Goal: Task Accomplishment & Management: Complete application form

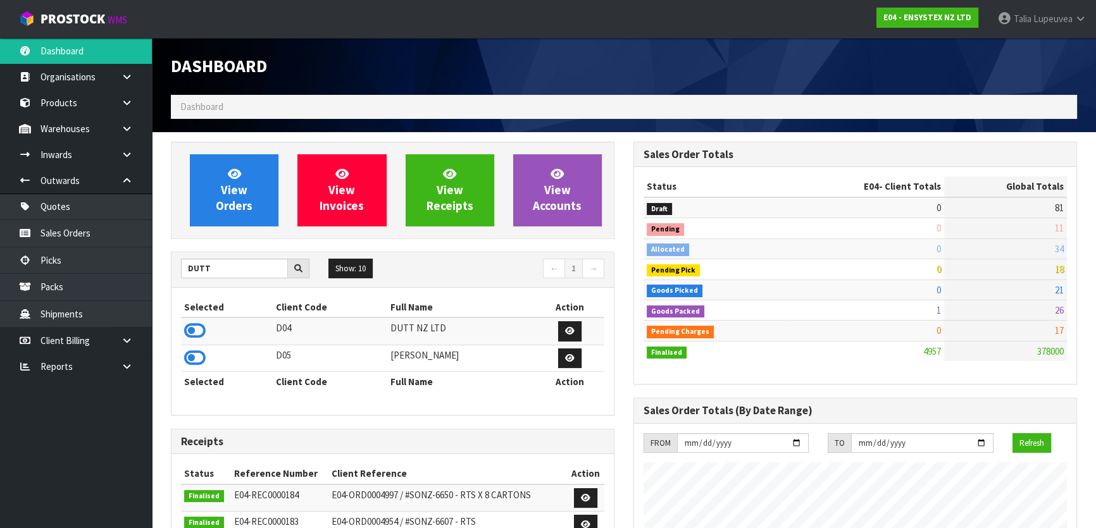
scroll to position [956, 462]
drag, startPoint x: 239, startPoint y: 272, endPoint x: 71, endPoint y: 269, distance: 167.6
click at [71, 269] on body "Toggle navigation ProStock WMS E04 - ENSYSTEX NZ LTD Talia Lupeuvea Logout Dash…" at bounding box center [548, 264] width 1096 height 528
type input "E04"
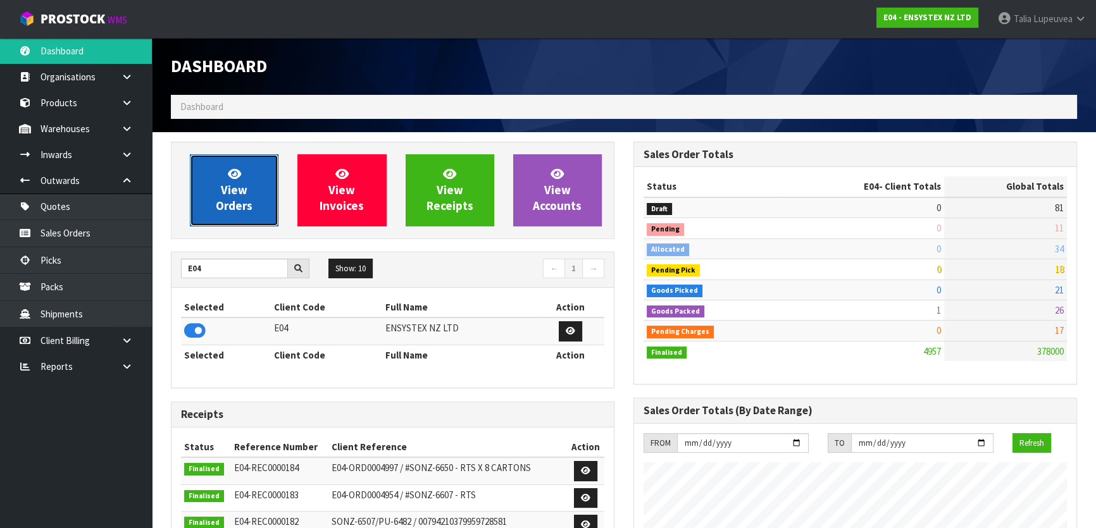
click at [199, 200] on link "View Orders" at bounding box center [234, 190] width 89 height 72
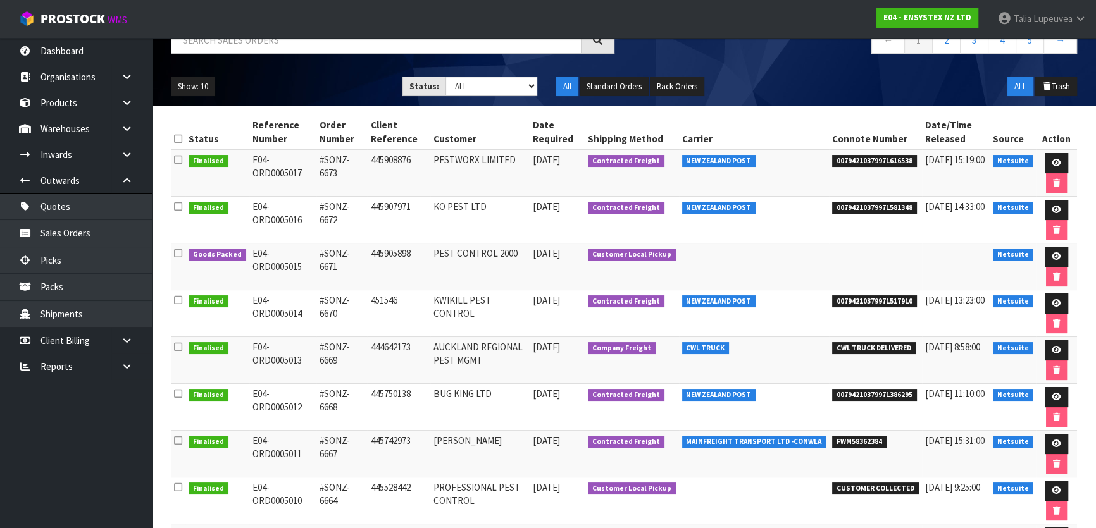
scroll to position [114, 0]
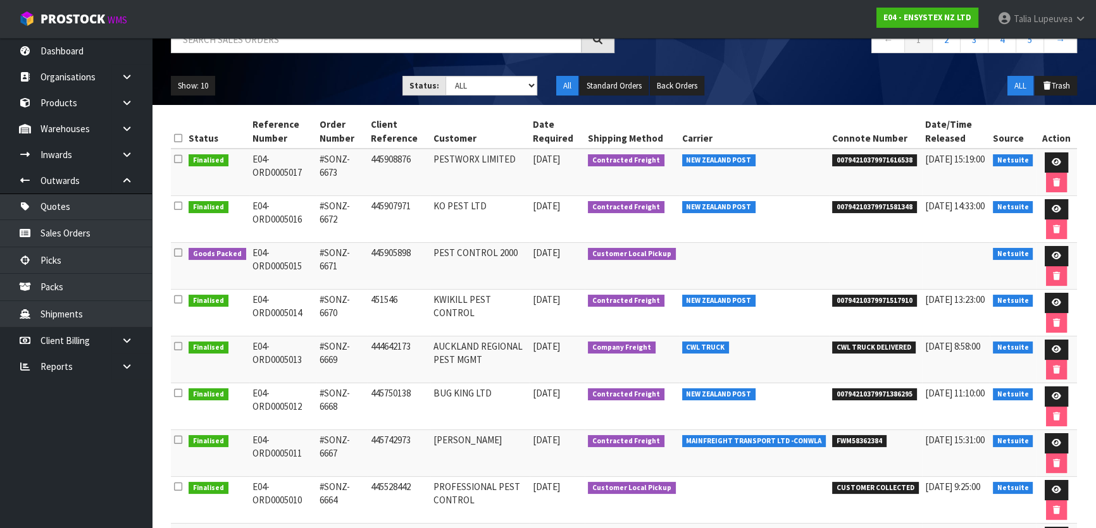
click at [860, 440] on span "FWM58362384" at bounding box center [859, 441] width 54 height 13
copy span "FWM58362384"
click at [1054, 434] on link at bounding box center [1055, 443] width 23 height 20
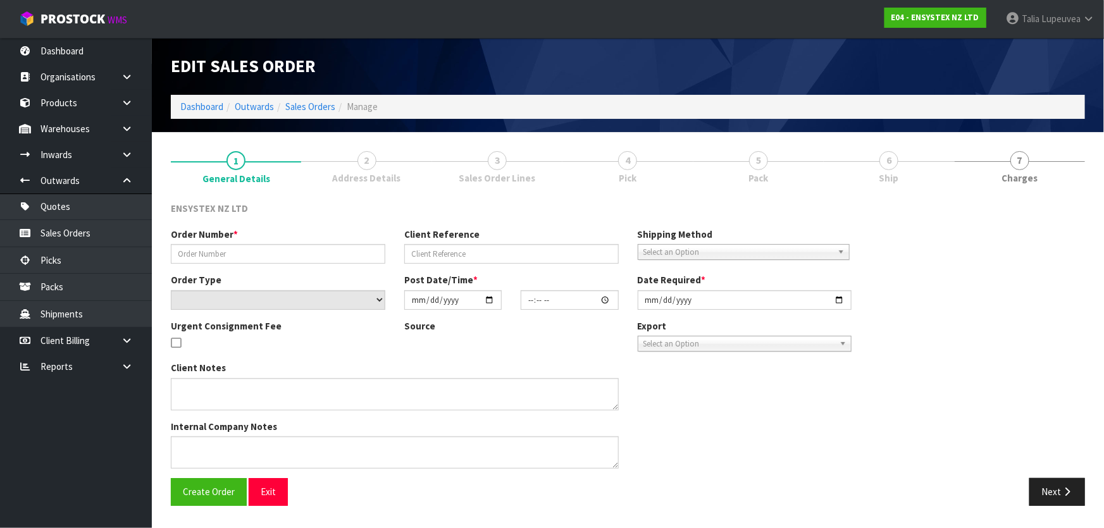
type input "#SONZ-6667"
type input "445742973"
select select "number:0"
type input "2025-08-21"
type input "11:15:10.000"
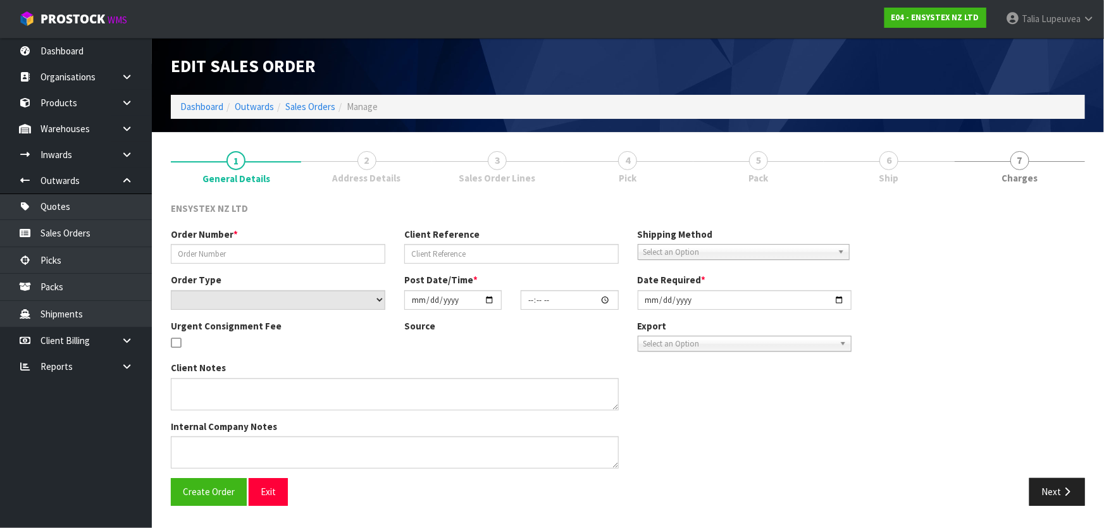
type input "2025-08-21"
type textarea "MUST GO TO PALMERSTON NORTH ADDRESS"
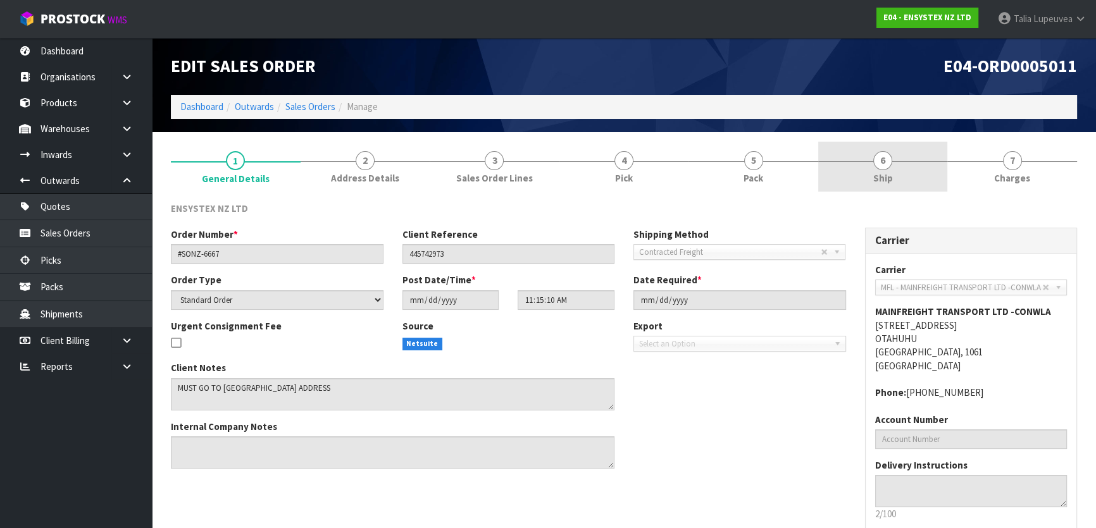
click at [870, 168] on link "6 Ship" at bounding box center [883, 167] width 130 height 50
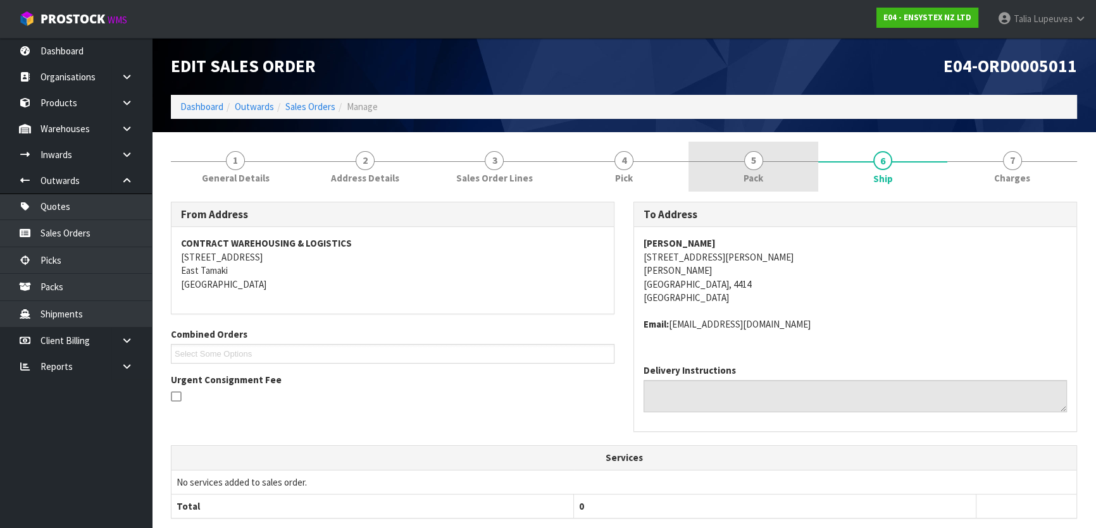
click at [724, 170] on link "5 Pack" at bounding box center [753, 167] width 130 height 50
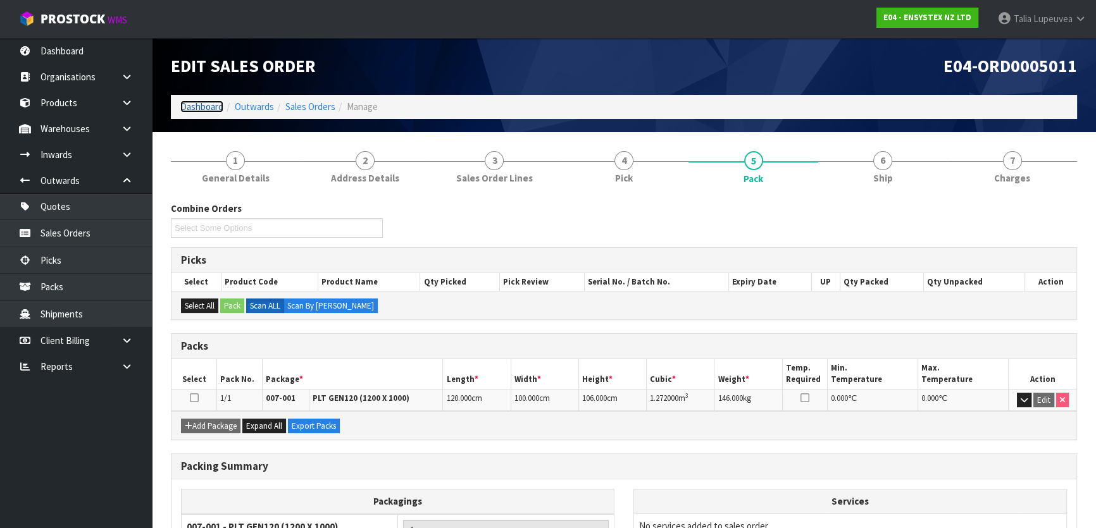
click at [207, 104] on link "Dashboard" at bounding box center [201, 107] width 43 height 12
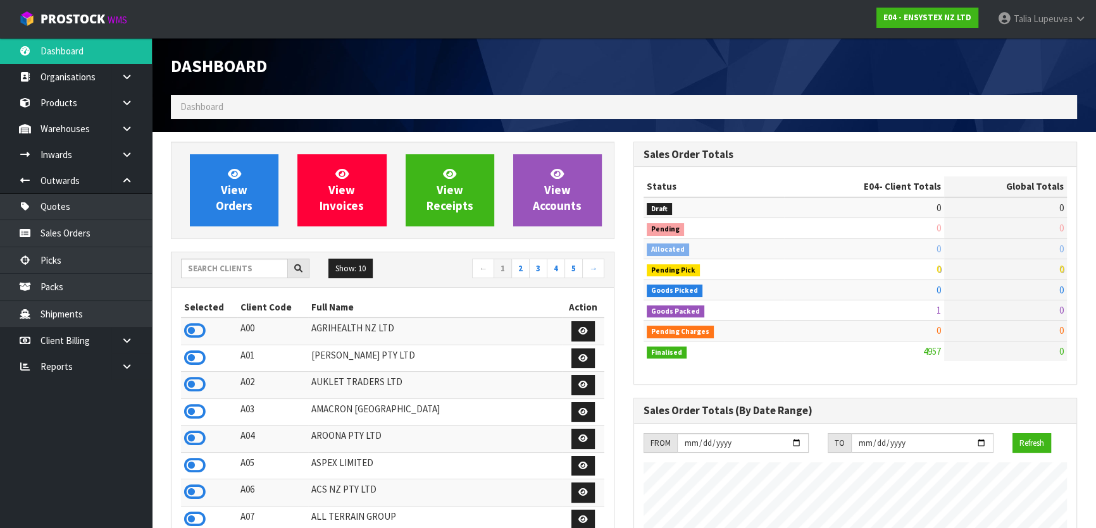
scroll to position [956, 462]
click at [257, 276] on input "text" at bounding box center [234, 269] width 107 height 20
type input "D05"
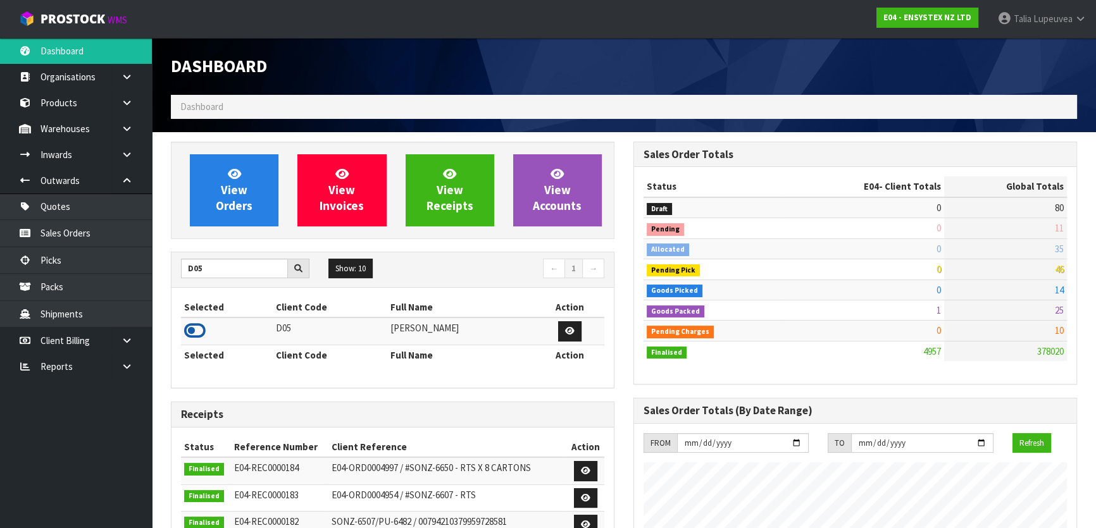
click at [197, 333] on icon at bounding box center [195, 330] width 22 height 19
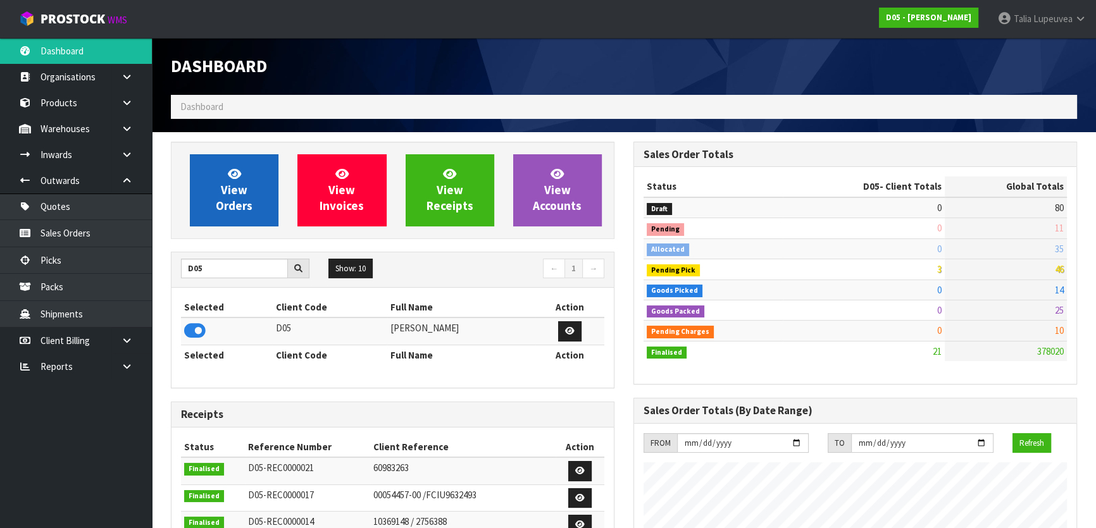
scroll to position [1105, 462]
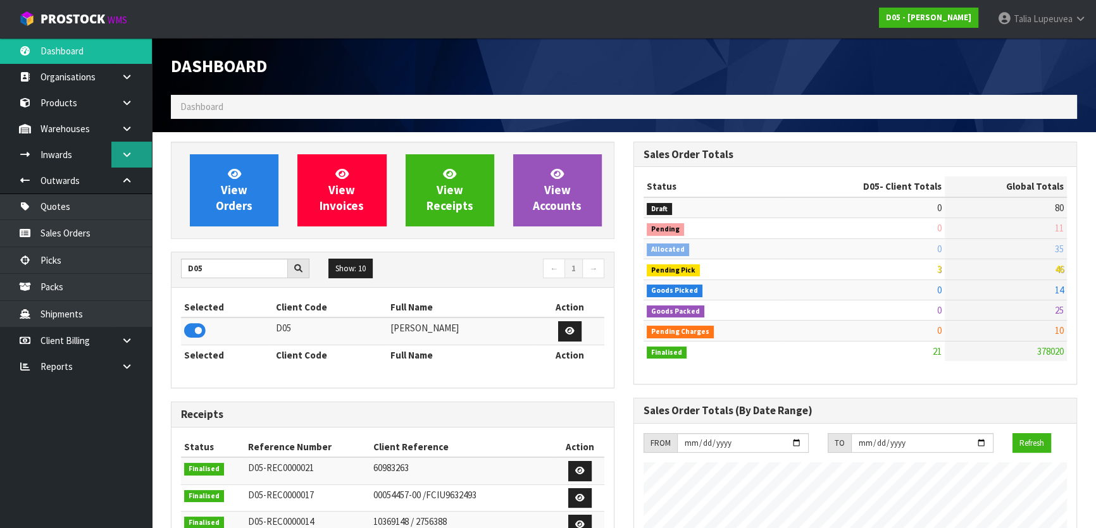
click at [126, 155] on icon at bounding box center [127, 154] width 12 height 9
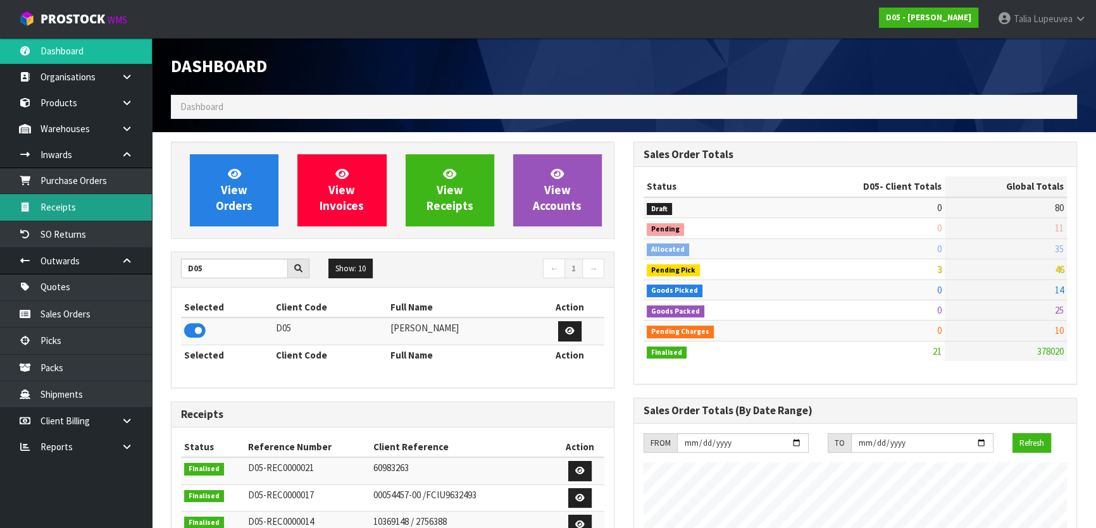
click at [114, 214] on link "Receipts" at bounding box center [76, 207] width 152 height 26
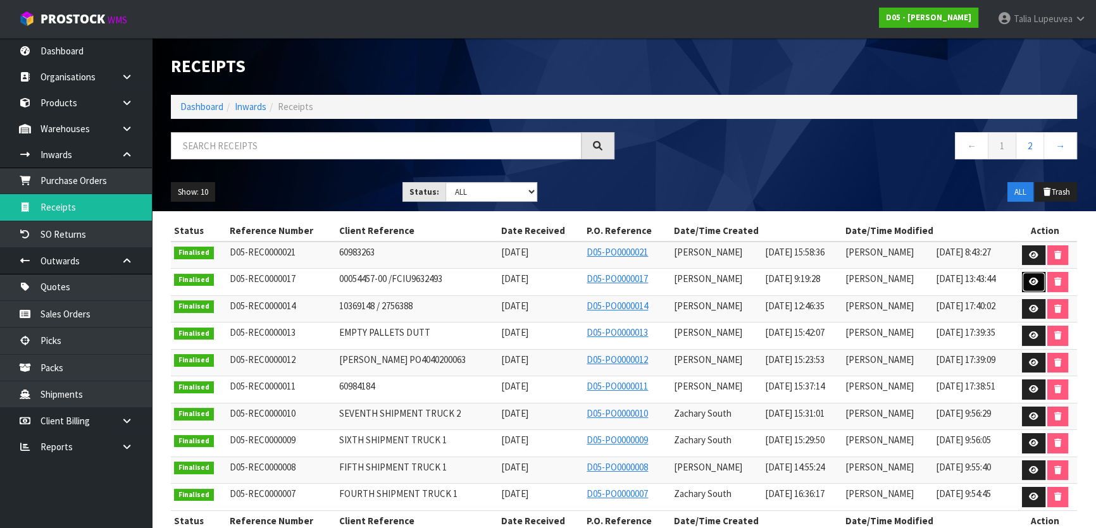
click at [1034, 274] on link at bounding box center [1033, 282] width 23 height 20
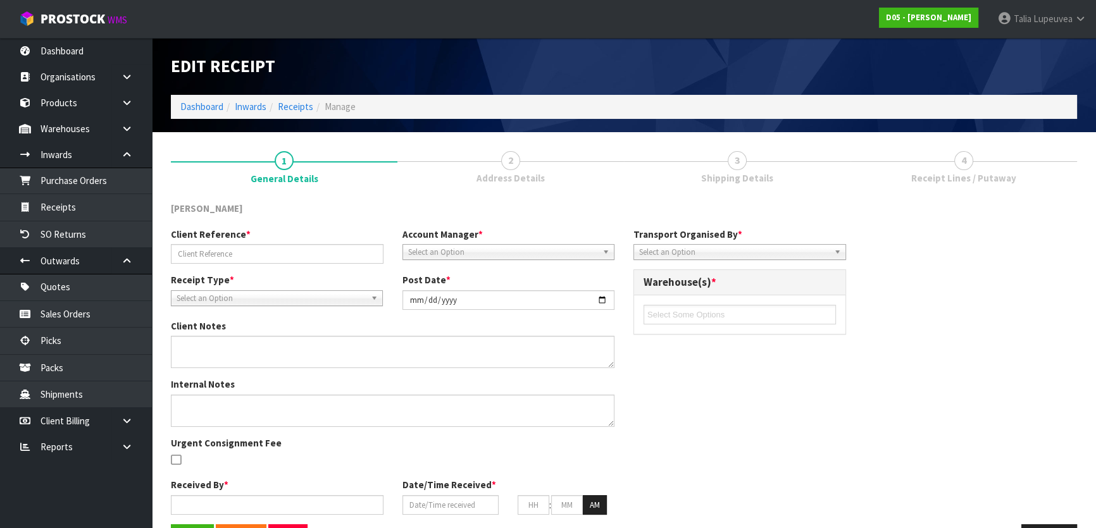
type input "00054457-00 /FCIU9632493"
type input "2025-08-04"
type textarea "EXPECTED 7 FOR 1030100192-12 RECEIVED 10 VARIANCE OF +3"
type textarea "MOST STOCK IN THIS CONTAINER WILL BE LOOSE. . I BELIEVE THE BELOW WILL COME IN …"
type input "Michael Drugan"
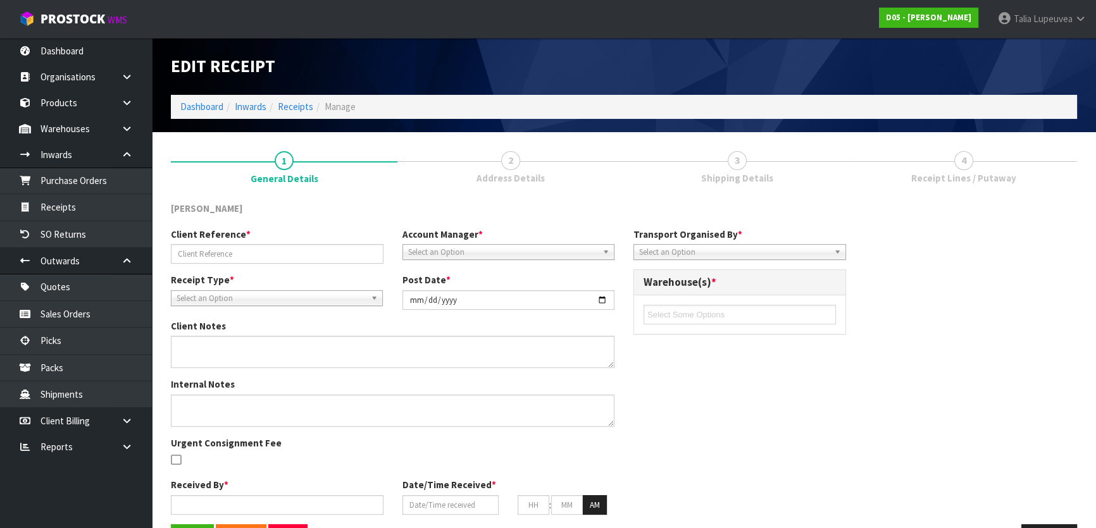
type input "04/08/2025"
type input "09"
type input "19"
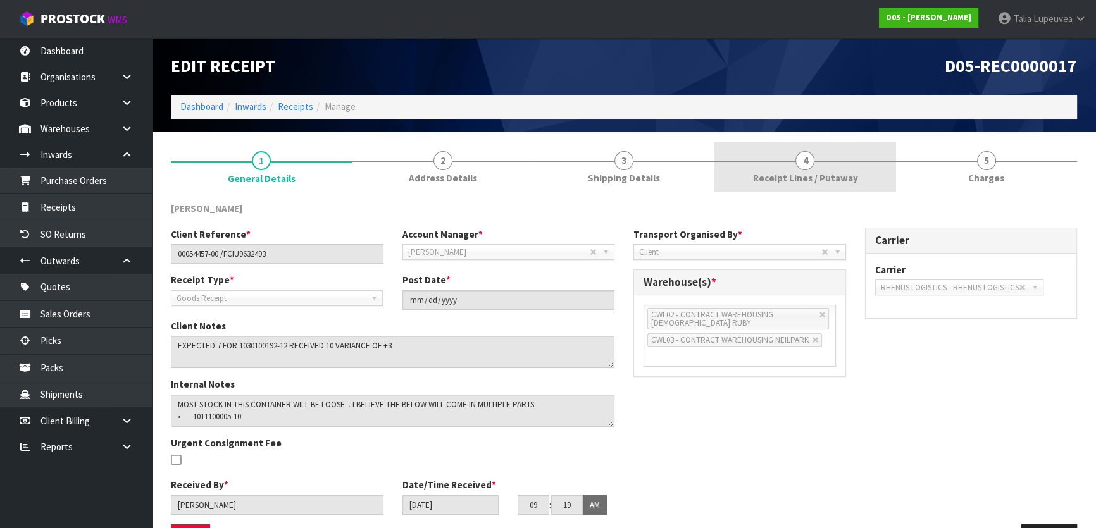
click at [759, 176] on span "Receipt Lines / Putaway" at bounding box center [804, 177] width 105 height 13
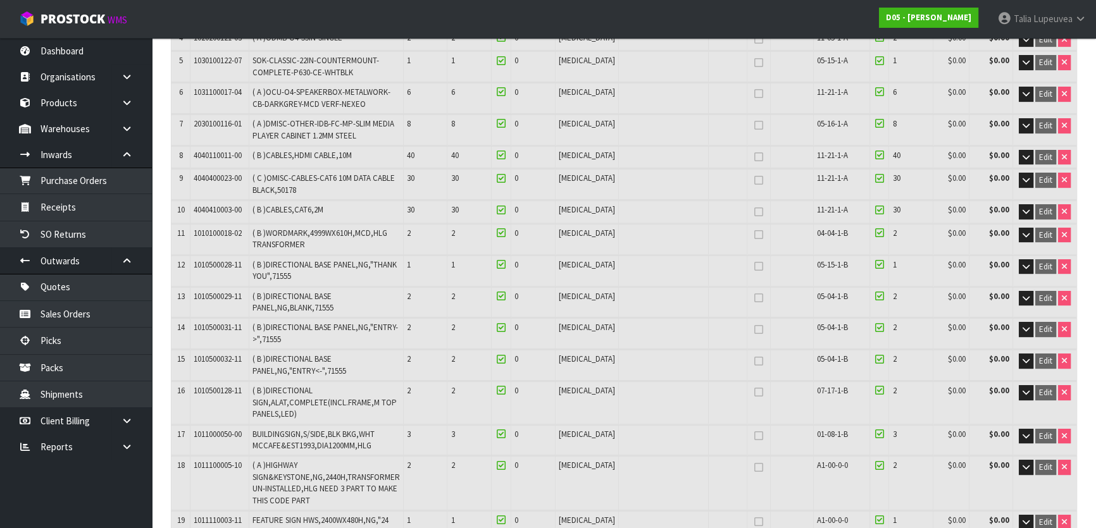
scroll to position [345, 0]
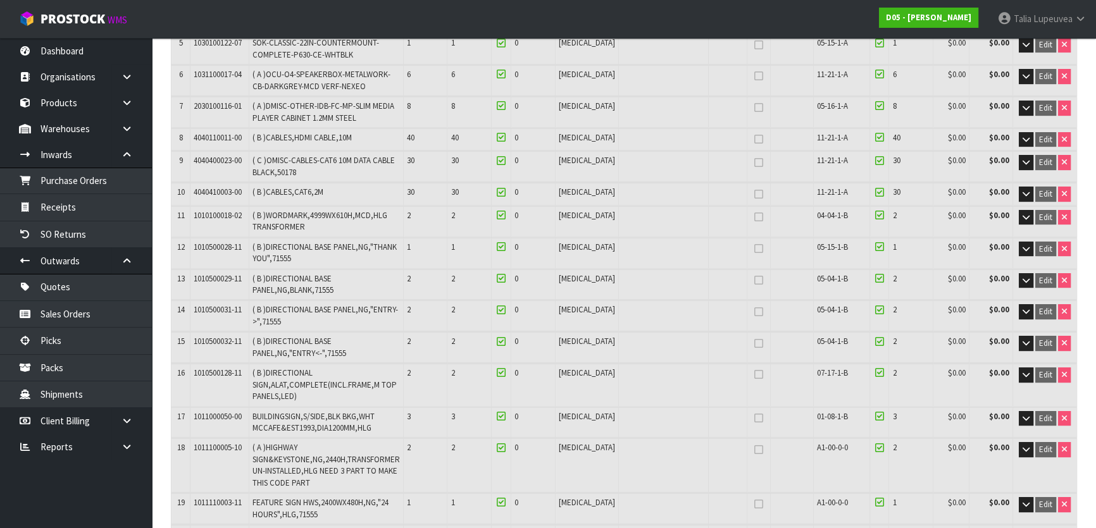
click at [321, 443] on span "( A )HIGHWAY SIGN&KEYSTONE,NG,2440H,TRANSFORMER UN-INSTALLED,HLG NEED 3 PART TO…" at bounding box center [325, 465] width 147 height 46
click at [321, 444] on span "( A )HIGHWAY SIGN&KEYSTONE,NG,2440H,TRANSFORMER UN-INSTALLED,HLG NEED 3 PART TO…" at bounding box center [325, 465] width 147 height 46
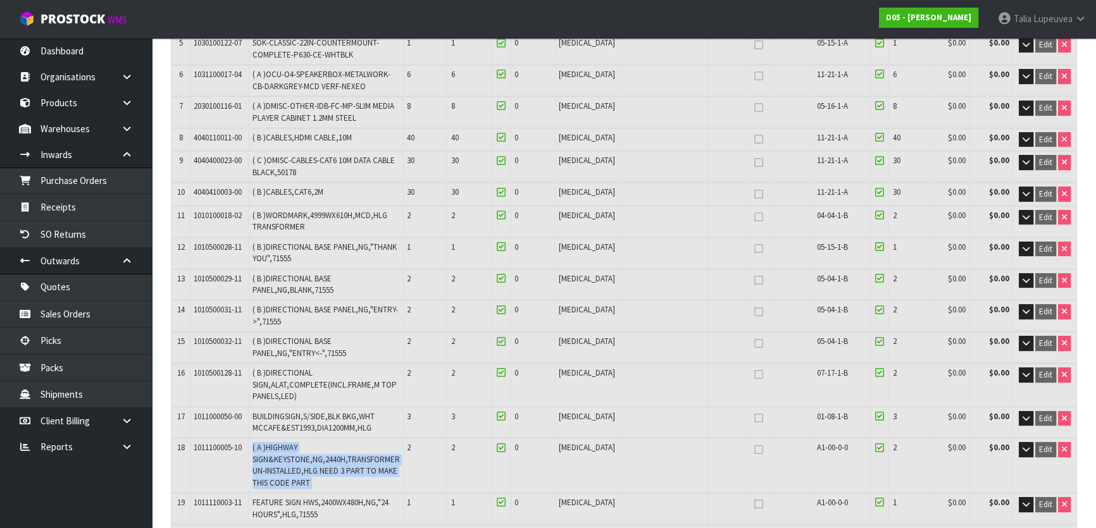
click at [321, 444] on span "( A )HIGHWAY SIGN&KEYSTONE,NG,2440H,TRANSFORMER UN-INSTALLED,HLG NEED 3 PART TO…" at bounding box center [325, 465] width 147 height 46
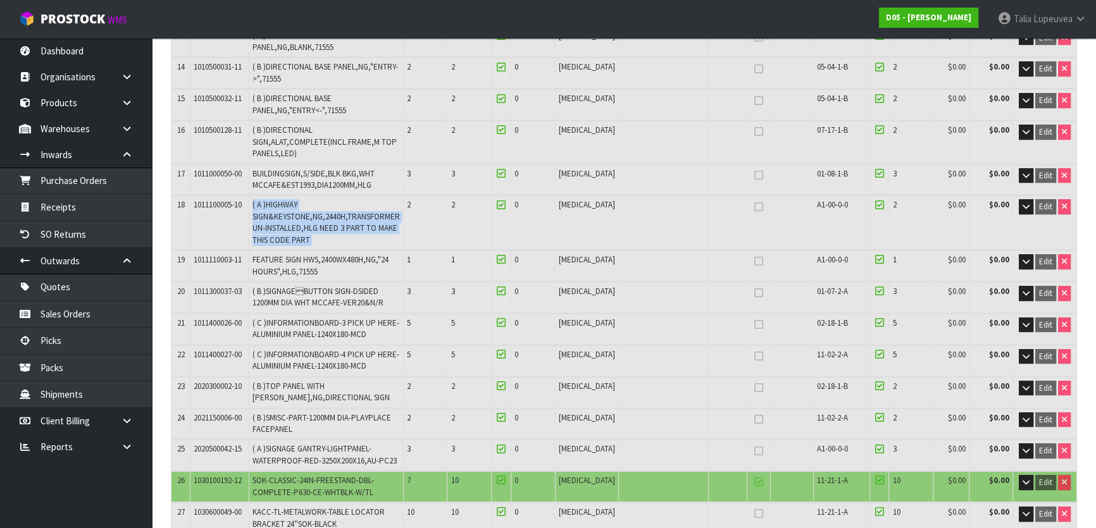
scroll to position [575, 0]
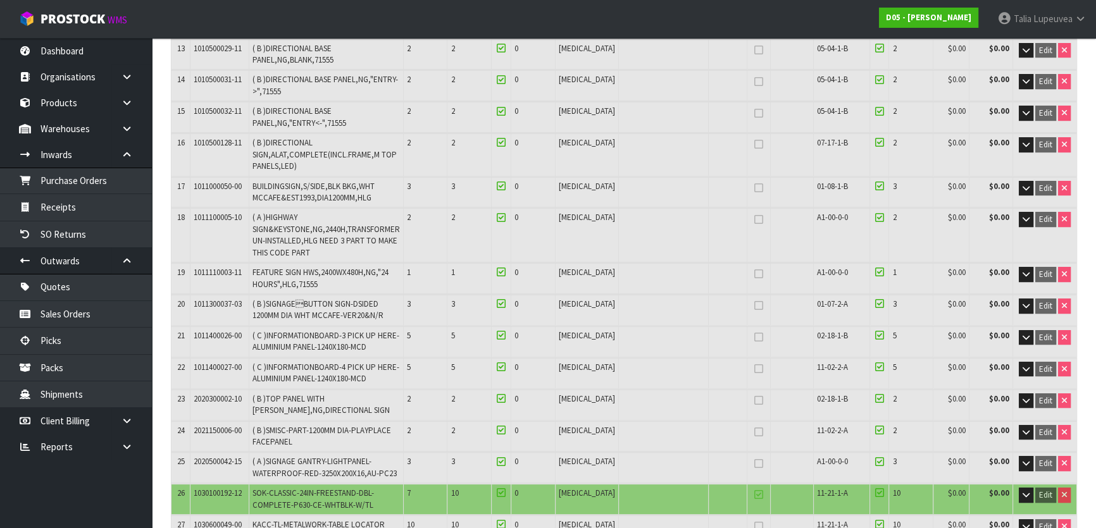
click at [239, 213] on td "1011100005-10" at bounding box center [219, 235] width 58 height 54
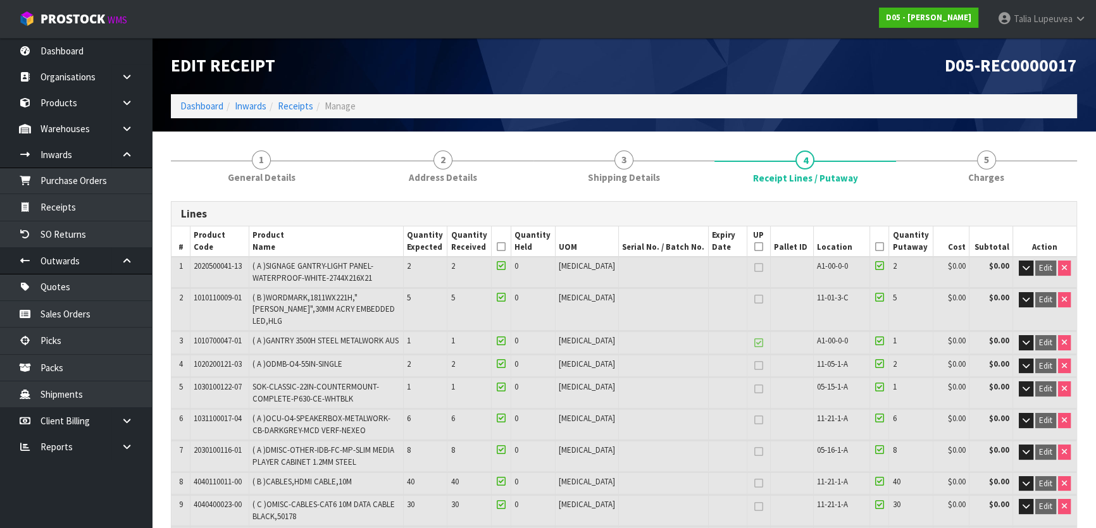
scroll to position [0, 0]
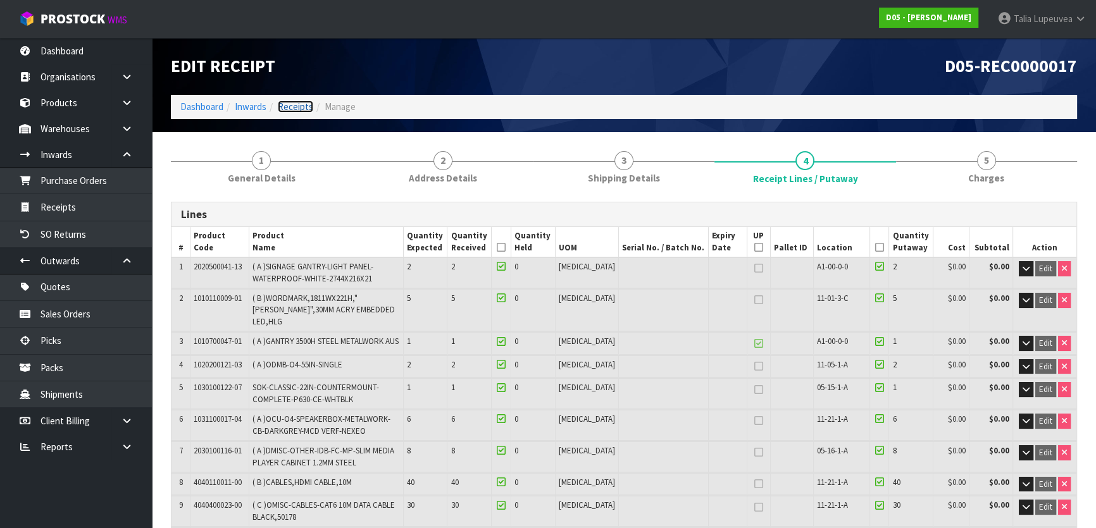
click at [303, 108] on link "Receipts" at bounding box center [295, 107] width 35 height 12
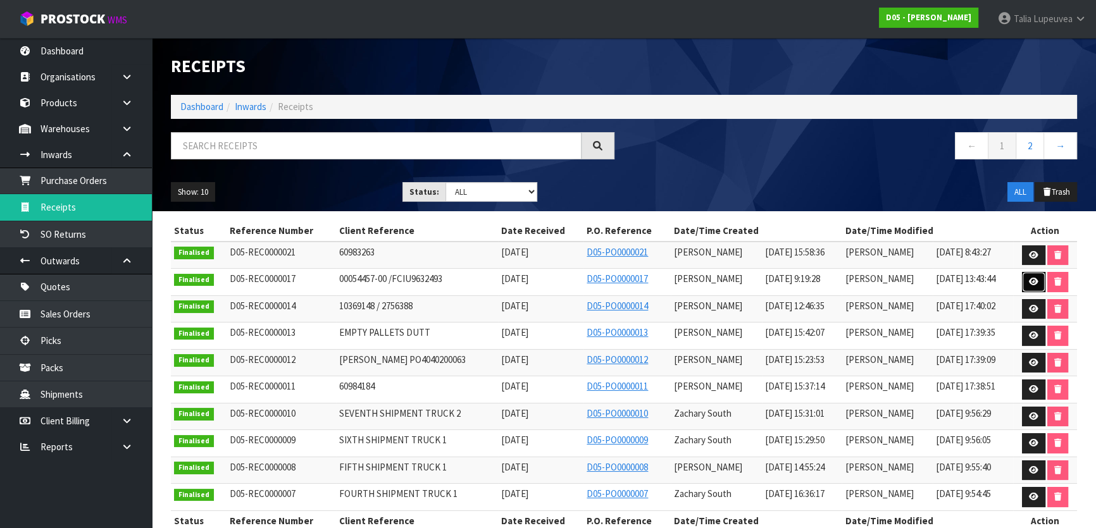
click at [1033, 280] on icon at bounding box center [1033, 282] width 9 height 8
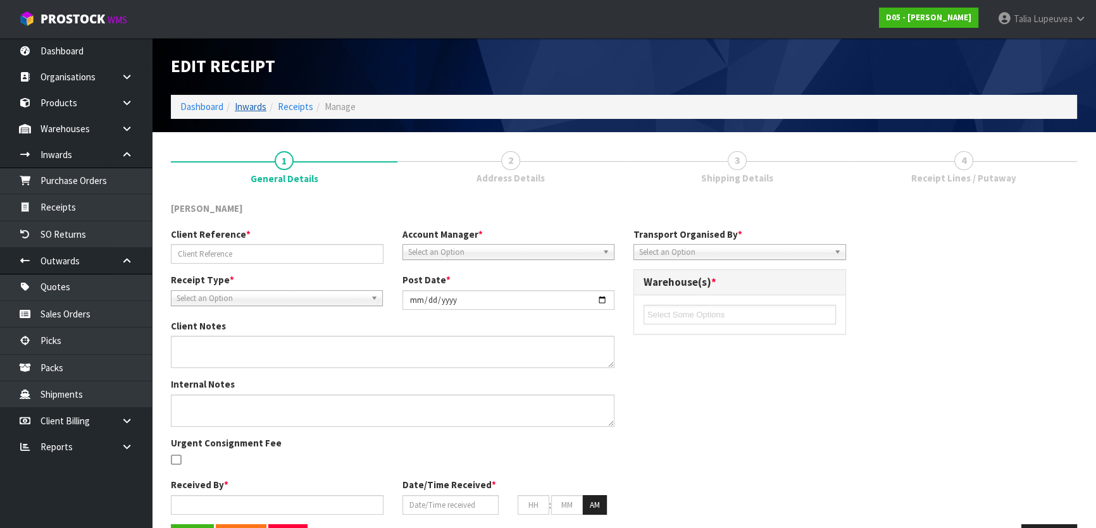
type input "00054457-00 /FCIU9632493"
type input "2025-08-04"
type textarea "EXPECTED 7 FOR 1030100192-12 RECEIVED 10 VARIANCE OF +3"
type textarea "MOST STOCK IN THIS CONTAINER WILL BE LOOSE. . I BELIEVE THE BELOW WILL COME IN …"
type input "Michael Drugan"
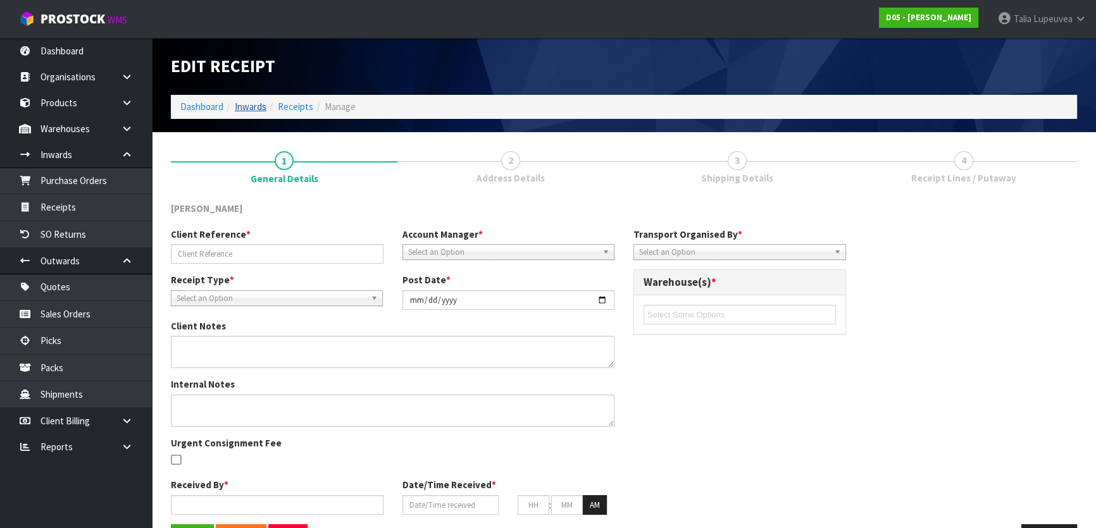
type input "04/08/2025"
type input "09"
type input "19"
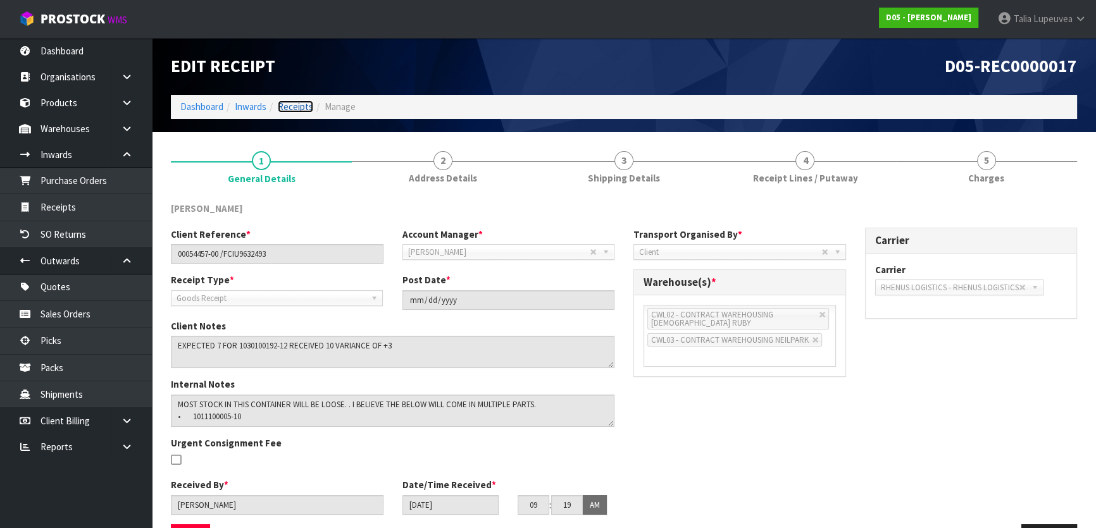
click at [287, 113] on li "Receipts" at bounding box center [289, 106] width 47 height 13
click at [289, 108] on link "Receipts" at bounding box center [295, 107] width 35 height 12
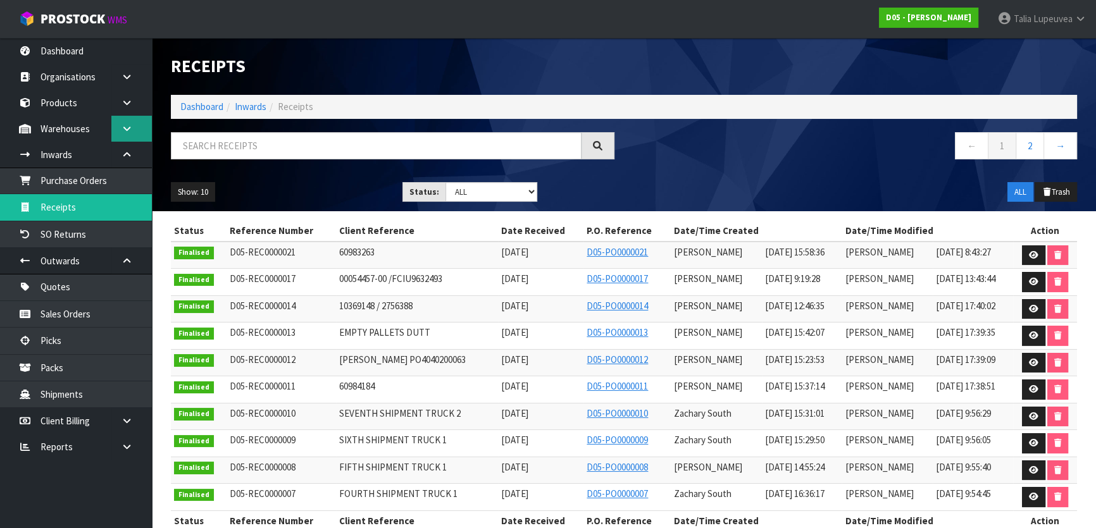
click at [139, 129] on link at bounding box center [131, 129] width 40 height 26
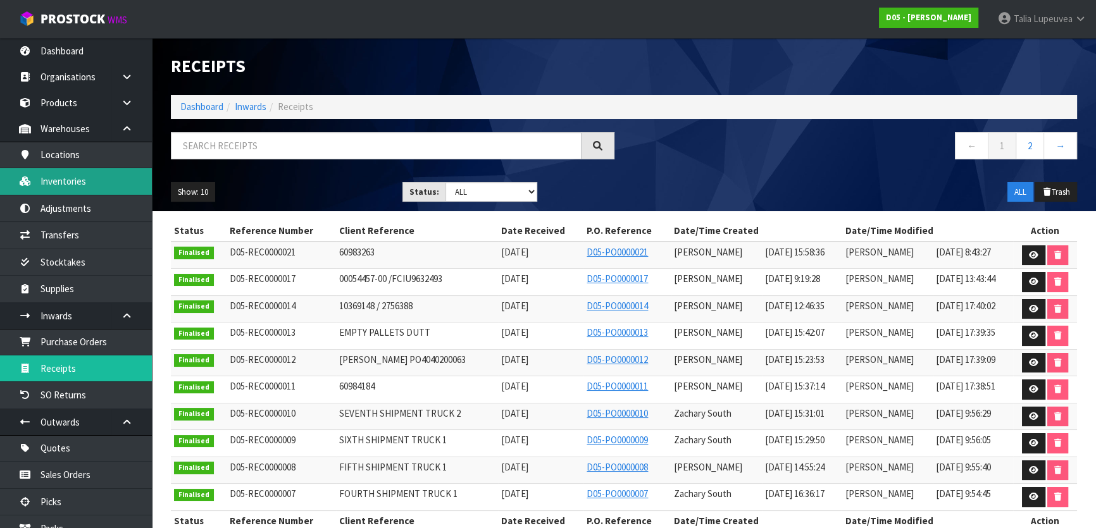
click at [107, 175] on link "Inventories" at bounding box center [76, 181] width 152 height 26
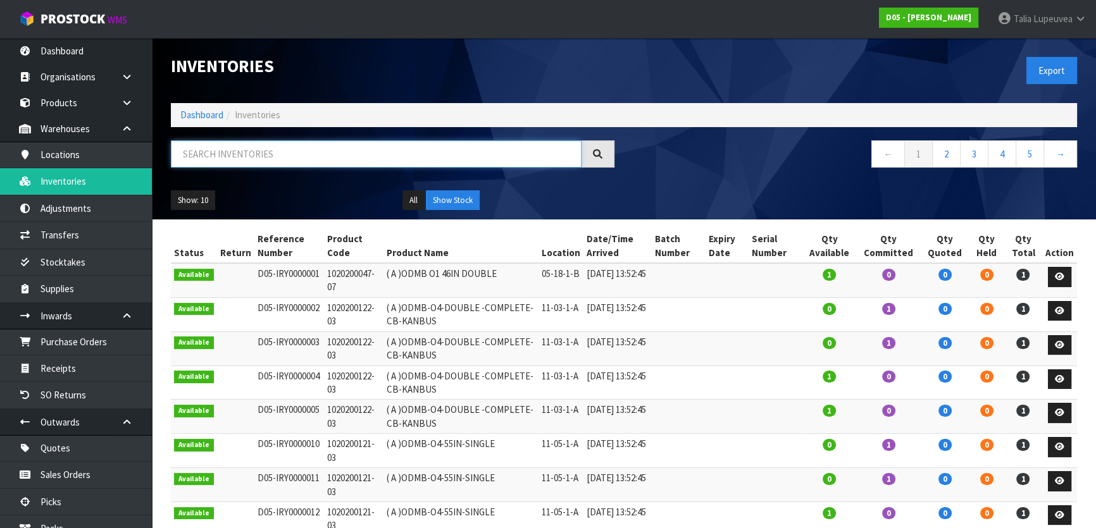
click at [202, 144] on input "text" at bounding box center [376, 153] width 411 height 27
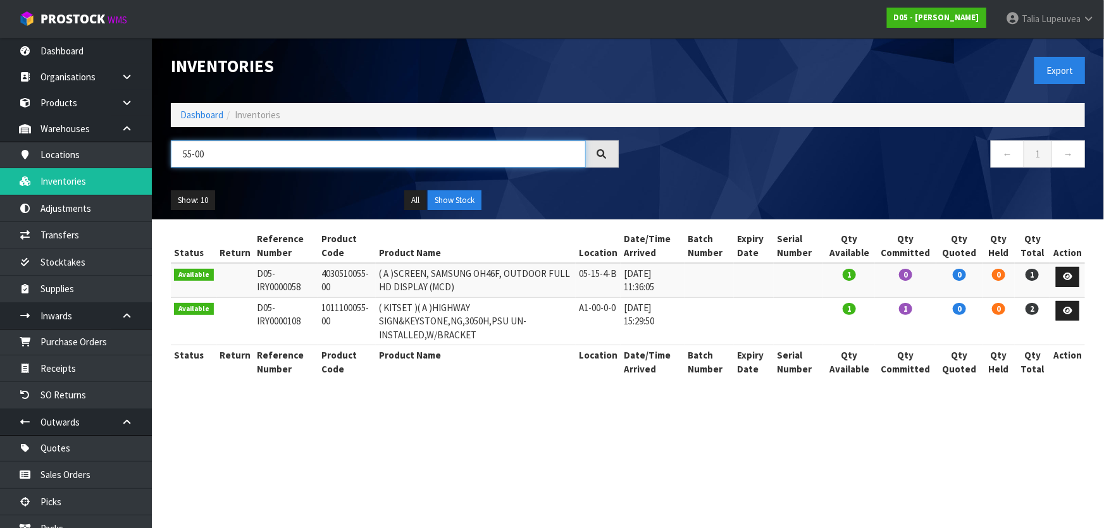
type input "55-00"
click at [629, 307] on td "17/07/2025 15:29:50" at bounding box center [653, 320] width 64 height 47
drag, startPoint x: 635, startPoint y: 307, endPoint x: 681, endPoint y: 309, distance: 46.2
click at [671, 309] on td "17/07/2025 15:29:50" at bounding box center [653, 320] width 64 height 47
click at [684, 309] on td "17/07/2025 15:29:50" at bounding box center [653, 320] width 64 height 47
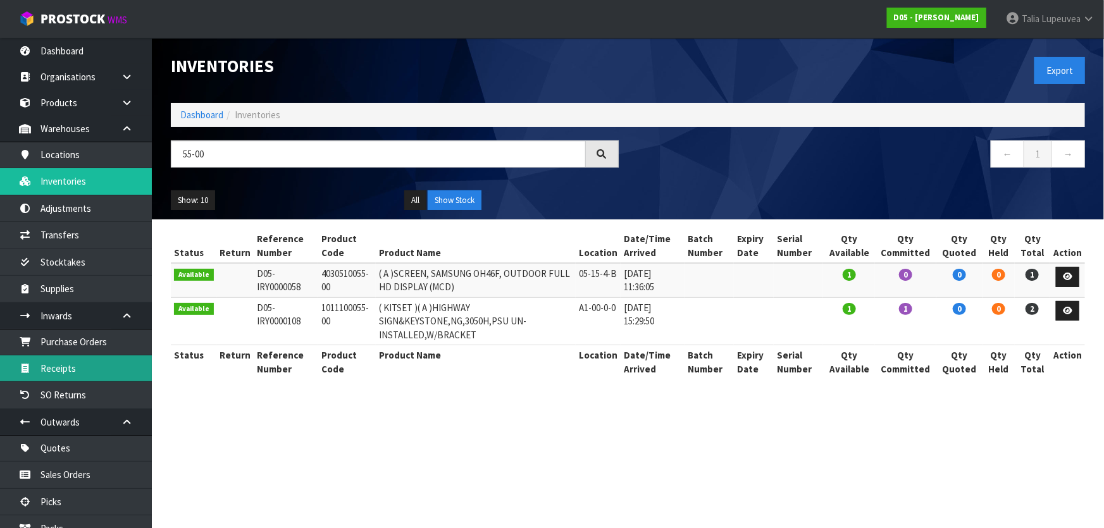
click at [63, 373] on link "Receipts" at bounding box center [76, 368] width 152 height 26
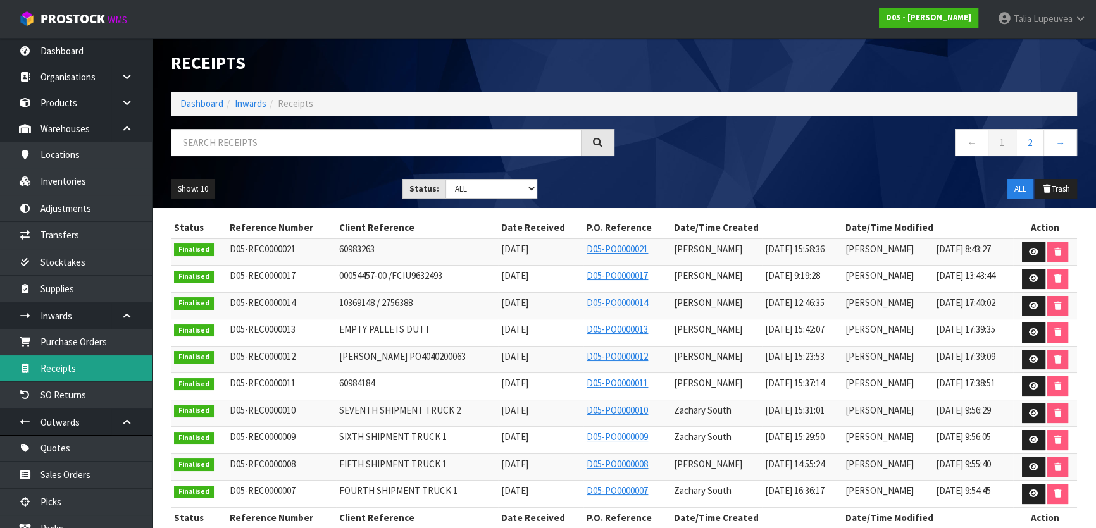
scroll to position [23, 0]
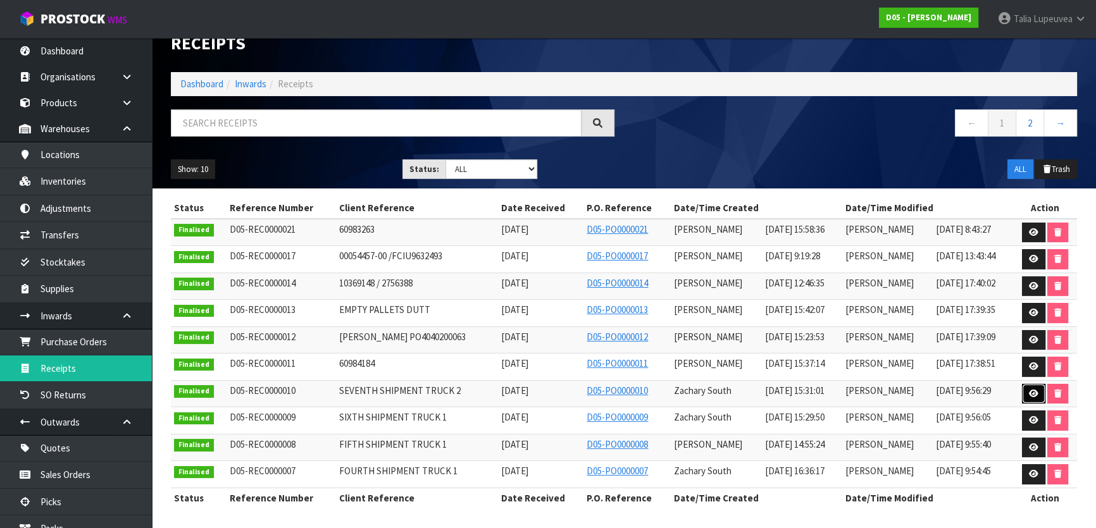
click at [1032, 392] on icon at bounding box center [1033, 394] width 9 height 8
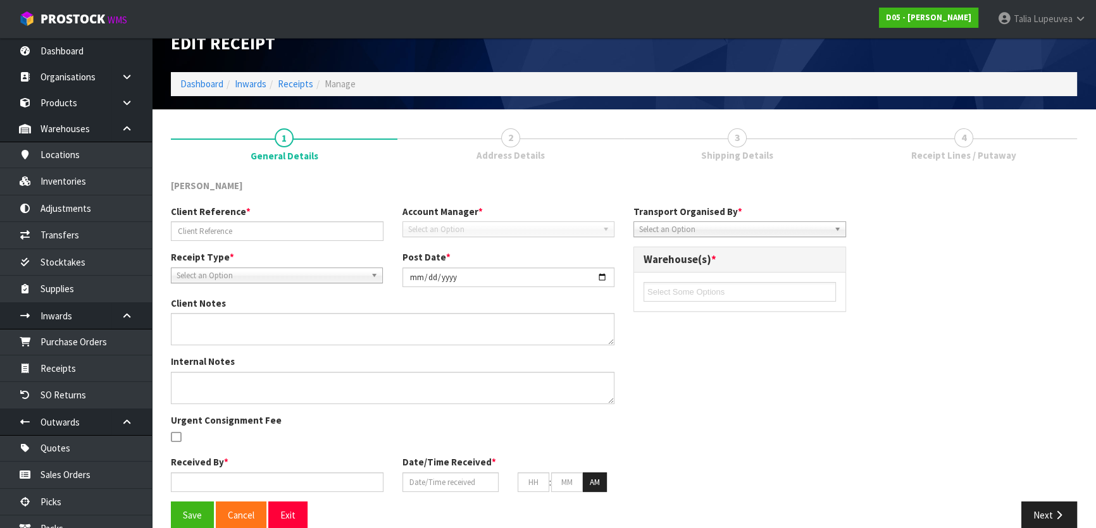
scroll to position [42, 0]
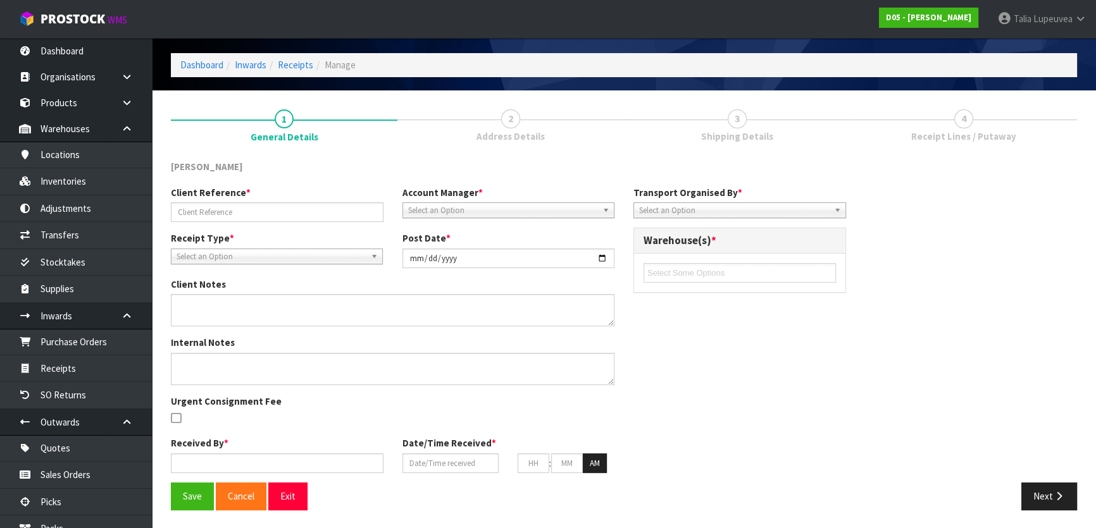
type input "SEVENTH SHIPMENT TRUCK 2"
type input "2025-07-17"
type textarea "4030110005-00 4030110005-00 = PRINTER,EPSON BRACKET WALL HANGER,C32C845040 GENE…"
type textarea "4040400023-00 4040400023-00 = OMISC-CABLES-CAT6 10M DATA CABLE BLACK,50178 GENE…"
type input "Talia Lupeuvea"
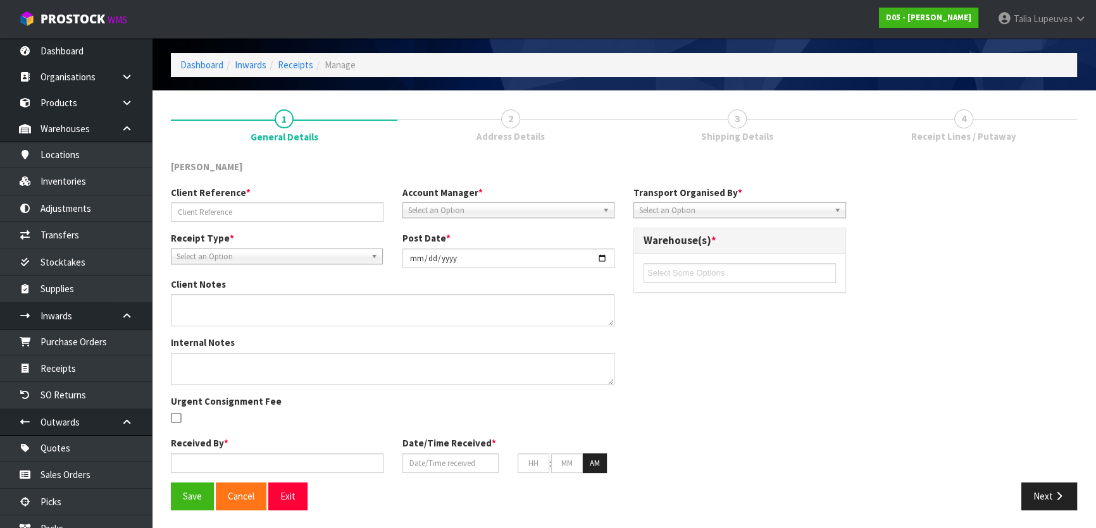
type input "17/07/2025"
type input "03"
type input "31"
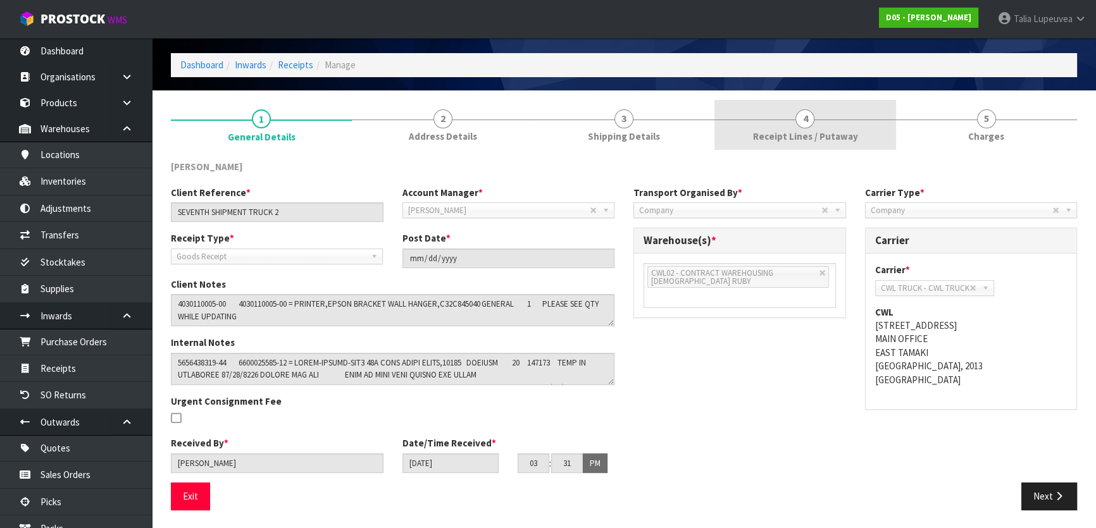
click at [805, 142] on span "Receipt Lines / Putaway" at bounding box center [804, 136] width 105 height 13
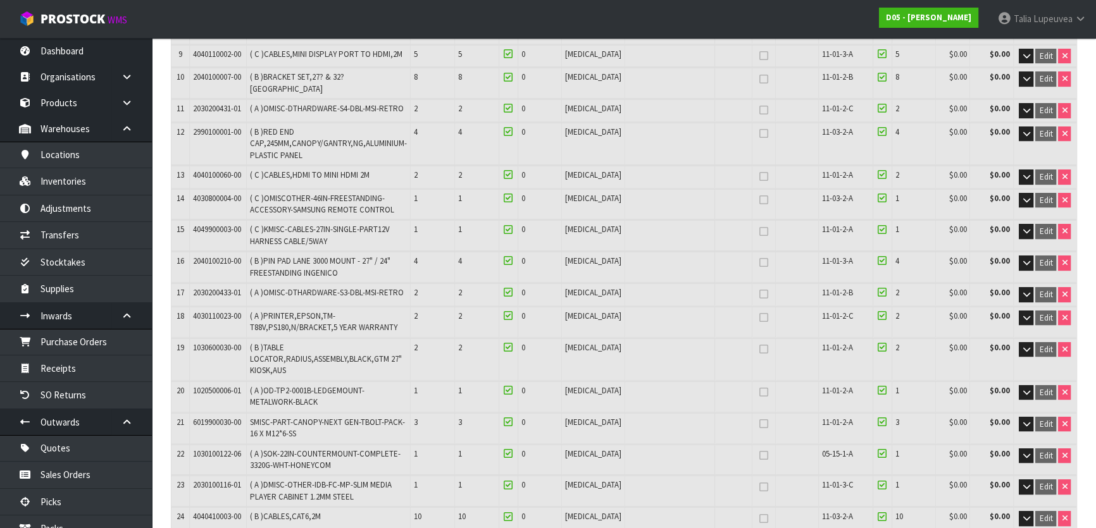
scroll to position [0, 0]
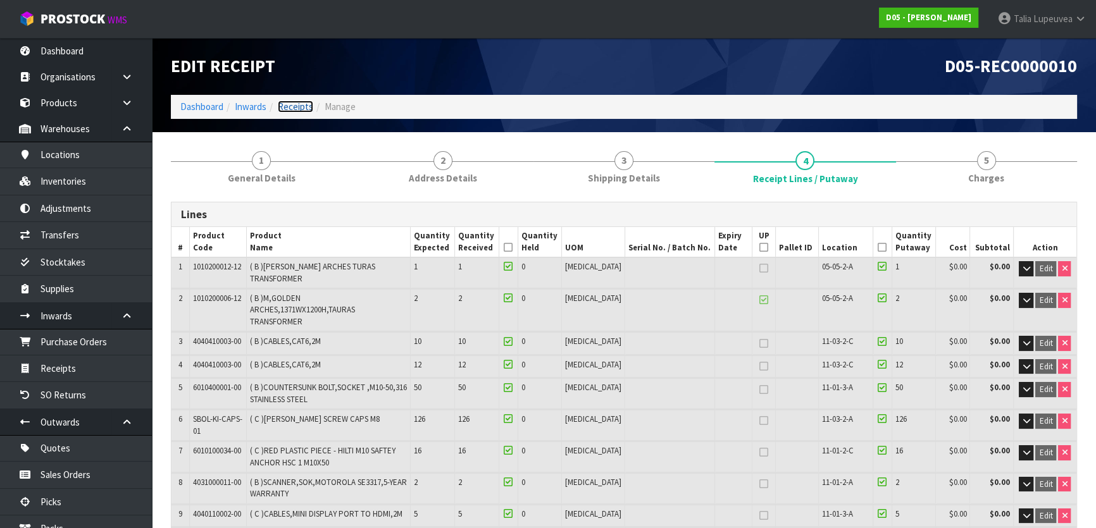
click at [298, 112] on link "Receipts" at bounding box center [295, 107] width 35 height 12
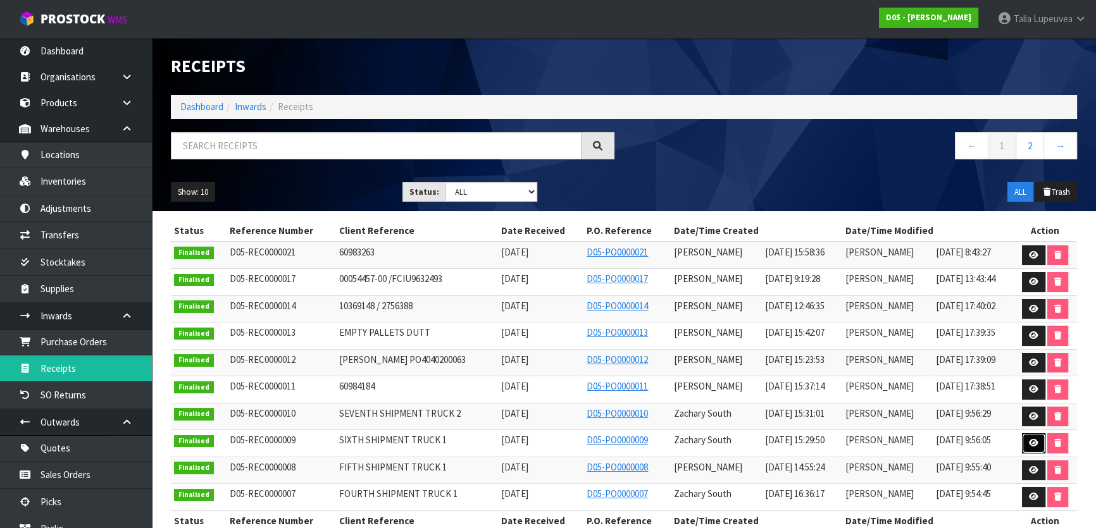
click at [1029, 440] on icon at bounding box center [1033, 443] width 9 height 8
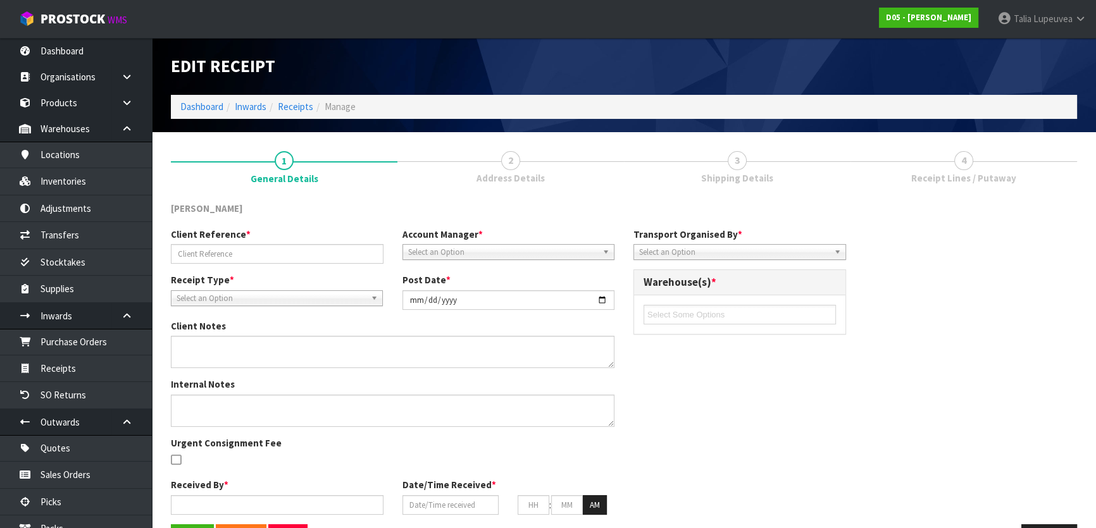
type input "SIXTH SHIPMENT TRUCK 1"
type input "2025-07-17"
type textarea "1011300037-91 GENERAL 3 176130 NO - WILL BE SENT IN 7TH TRIP"
type textarea "1011100005-10 OVERSIZED PALLET 1 176097 YES NEED 3 PART TO MAKE TO MAKE - 10111…"
type input "Talia Lupeuvea"
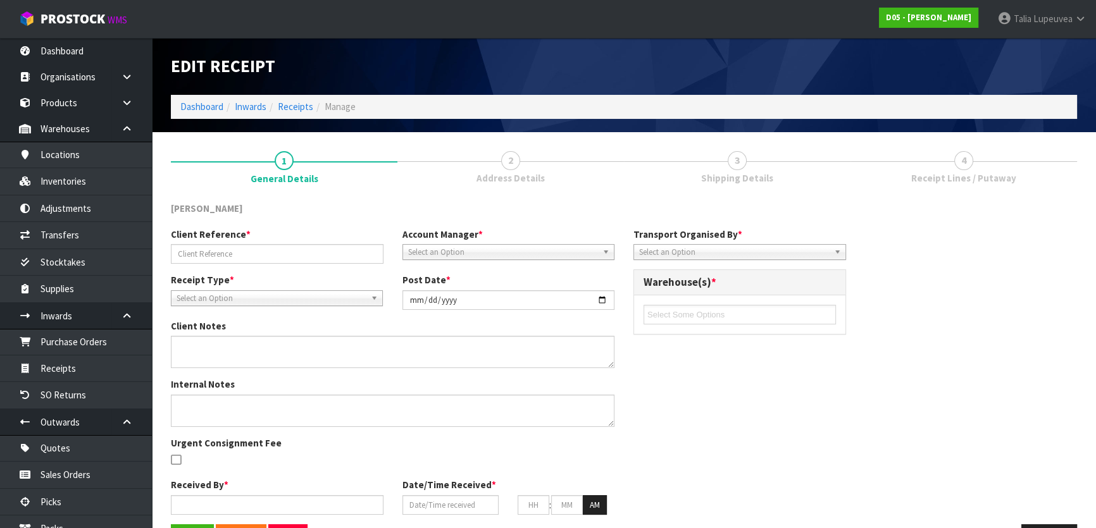
type input "17/07/2025"
type input "03"
type input "29"
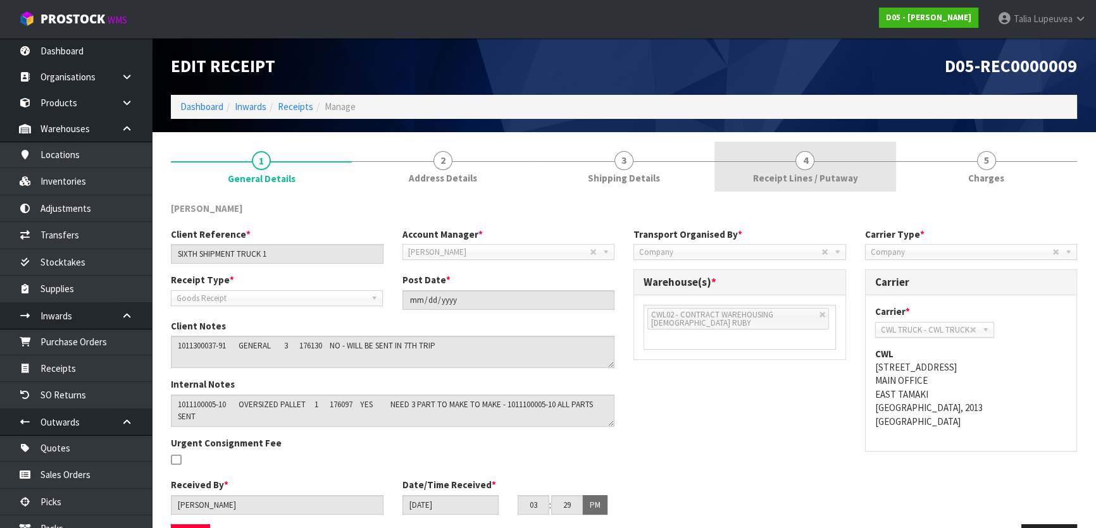
click at [807, 183] on span "Receipt Lines / Putaway" at bounding box center [804, 177] width 105 height 13
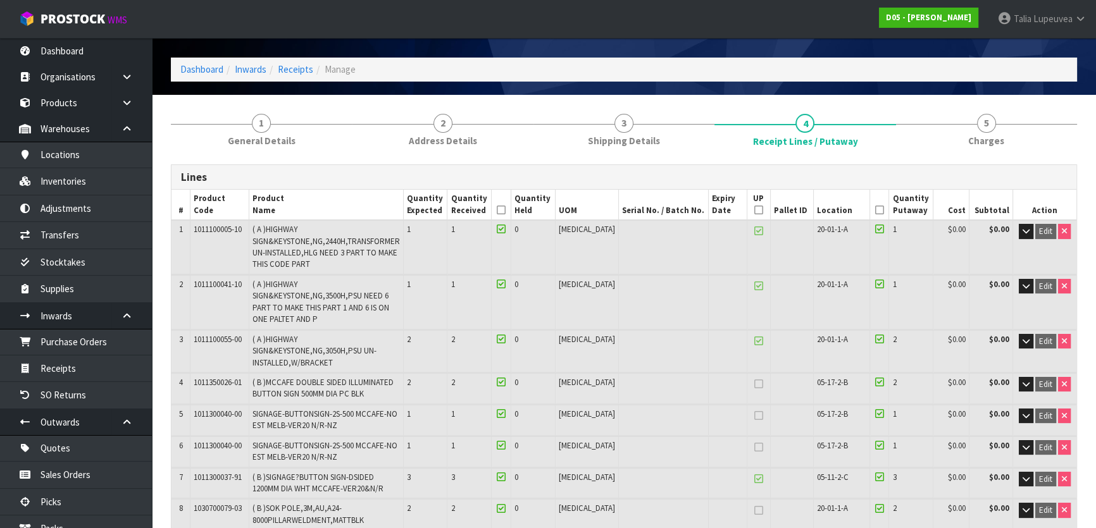
scroll to position [57, 0]
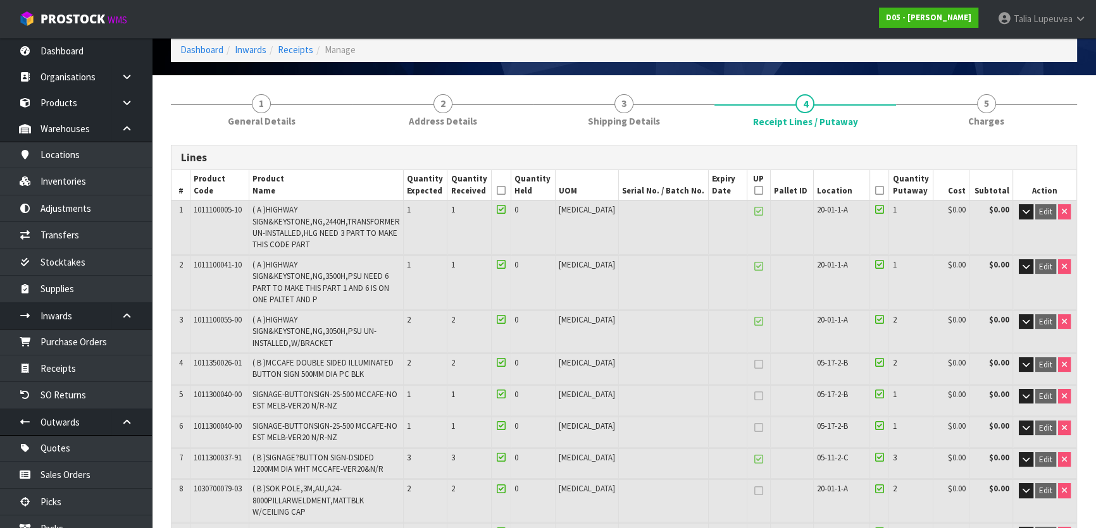
click at [230, 324] on td "1011100055-00" at bounding box center [219, 332] width 58 height 42
click at [302, 346] on span "( A )HIGHWAY SIGN&KEYSTONE,NG,3050H,PSU UN-INSTALLED,W/BRACKET" at bounding box center [314, 331] width 124 height 34
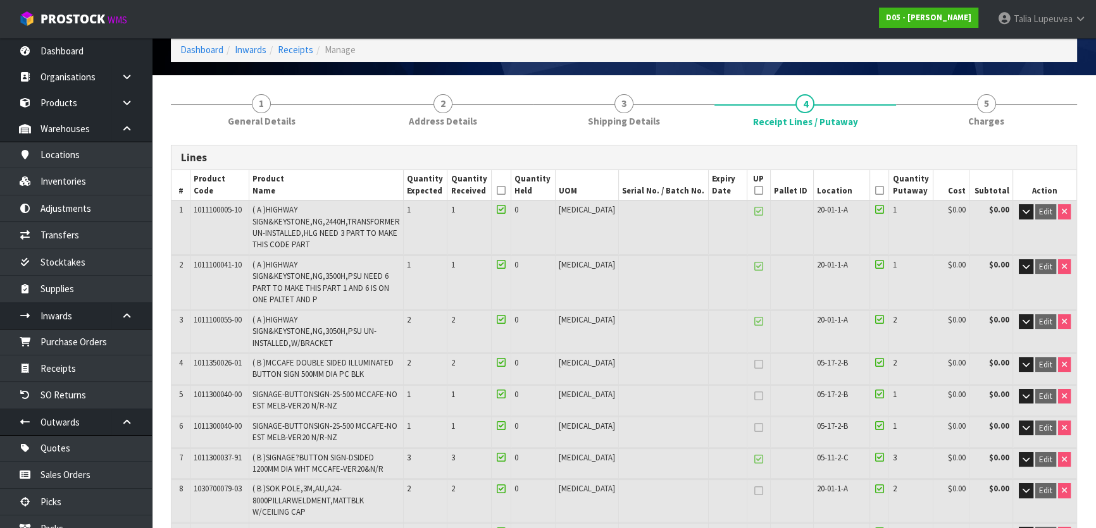
click at [304, 345] on span "( A )HIGHWAY SIGN&KEYSTONE,NG,3050H,PSU UN-INSTALLED,W/BRACKET" at bounding box center [314, 331] width 124 height 34
click at [1023, 320] on icon "button" at bounding box center [1025, 322] width 7 height 8
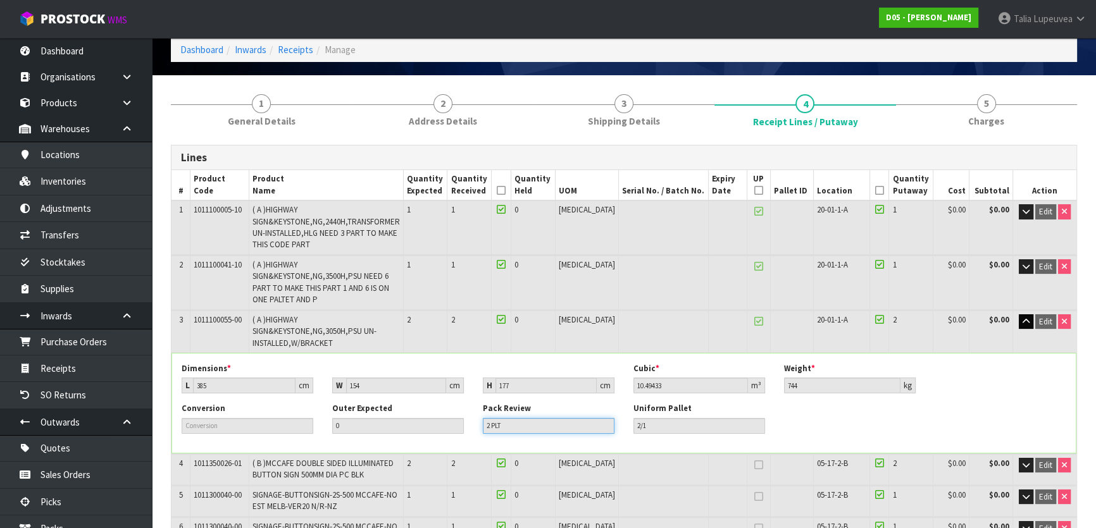
drag, startPoint x: 488, startPoint y: 419, endPoint x: 508, endPoint y: 421, distance: 20.3
click at [508, 421] on input "2 PLT" at bounding box center [549, 426] width 132 height 16
click at [257, 399] on div "Dimensions * L 385 cm W 154 cm H 177 cm Cubic * 10.49433 m³ Weight * 744 kg" at bounding box center [623, 383] width 903 height 40
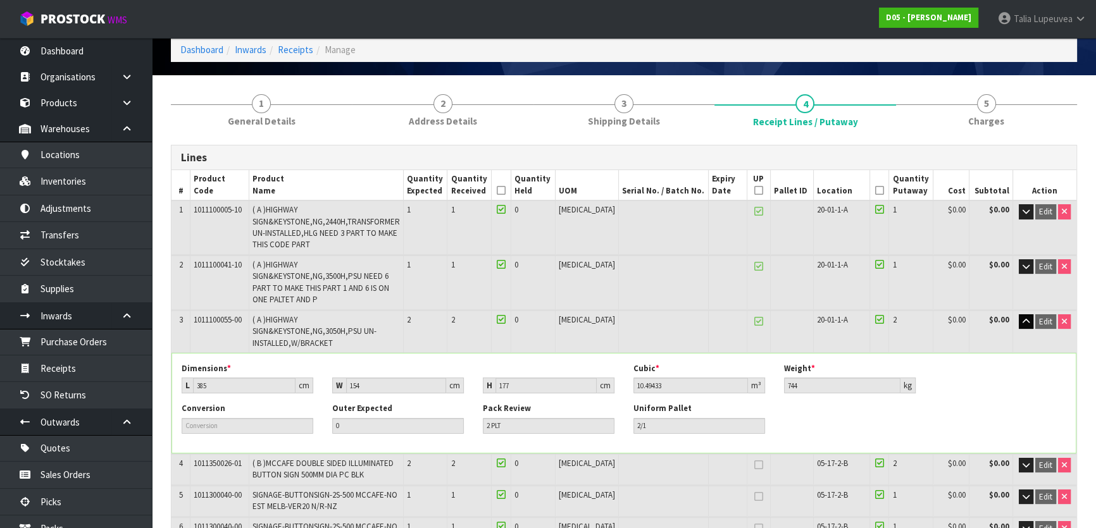
click at [257, 399] on div "Dimensions * L 385 cm W 154 cm H 177 cm Cubic * 10.49433 m³ Weight * 744 kg" at bounding box center [623, 383] width 903 height 40
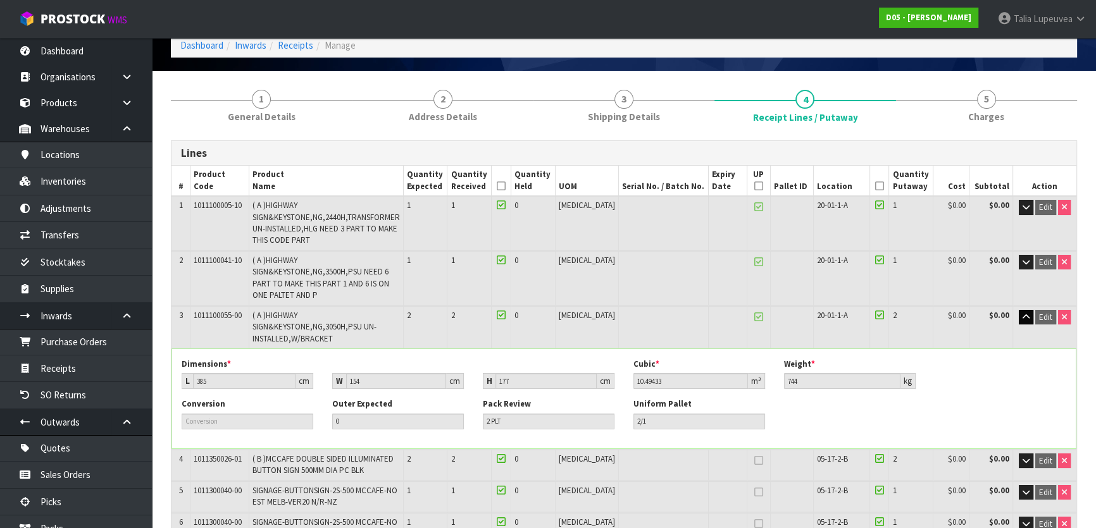
scroll to position [0, 0]
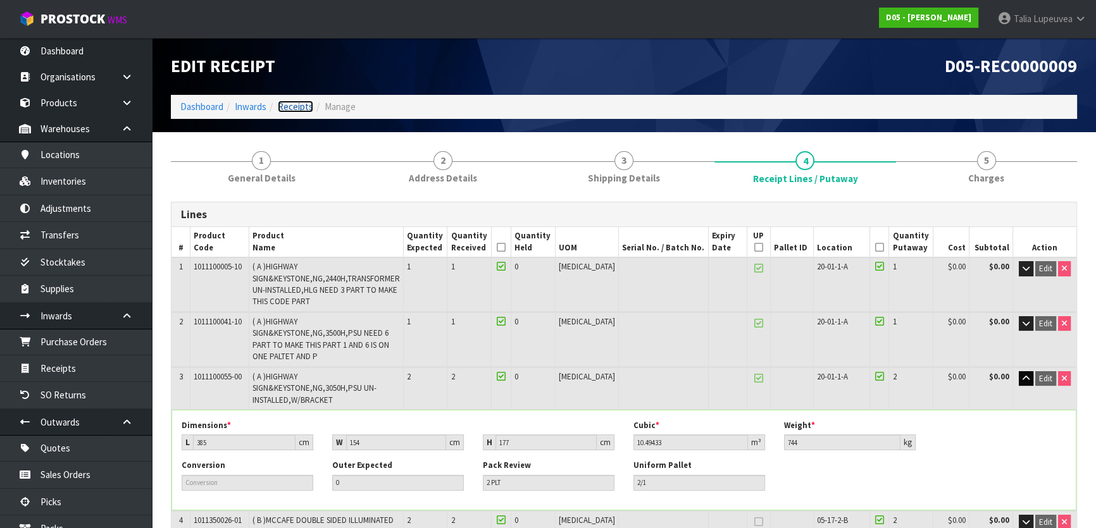
click at [298, 107] on link "Receipts" at bounding box center [295, 107] width 35 height 12
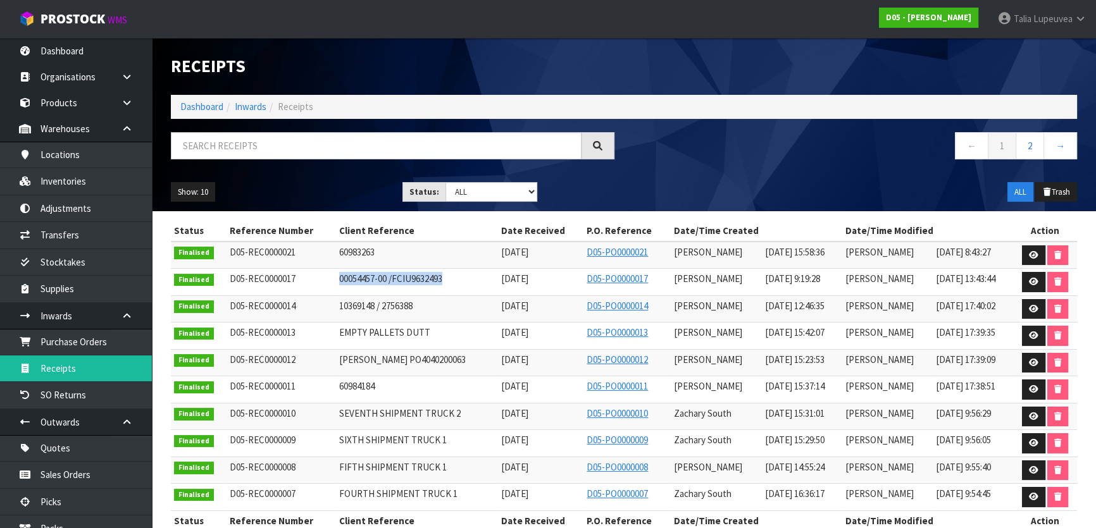
drag, startPoint x: 439, startPoint y: 278, endPoint x: 325, endPoint y: 275, distance: 114.5
click at [336, 275] on td "00054457-00 /FCIU9632493" at bounding box center [417, 282] width 162 height 27
click at [342, 276] on span "00054457-00 /FCIU9632493" at bounding box center [390, 279] width 103 height 12
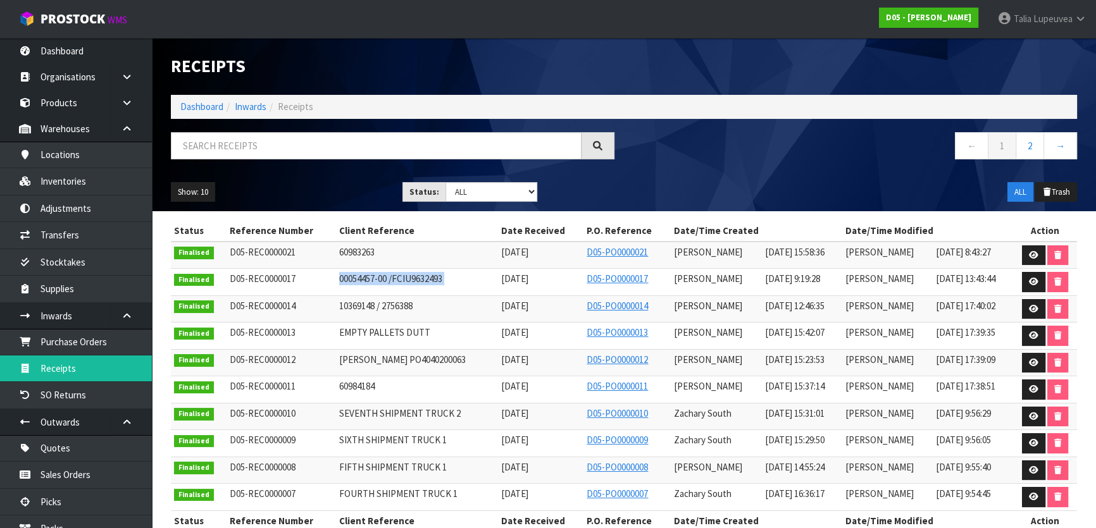
click at [352, 276] on span "00054457-00 /FCIU9632493" at bounding box center [390, 279] width 103 height 12
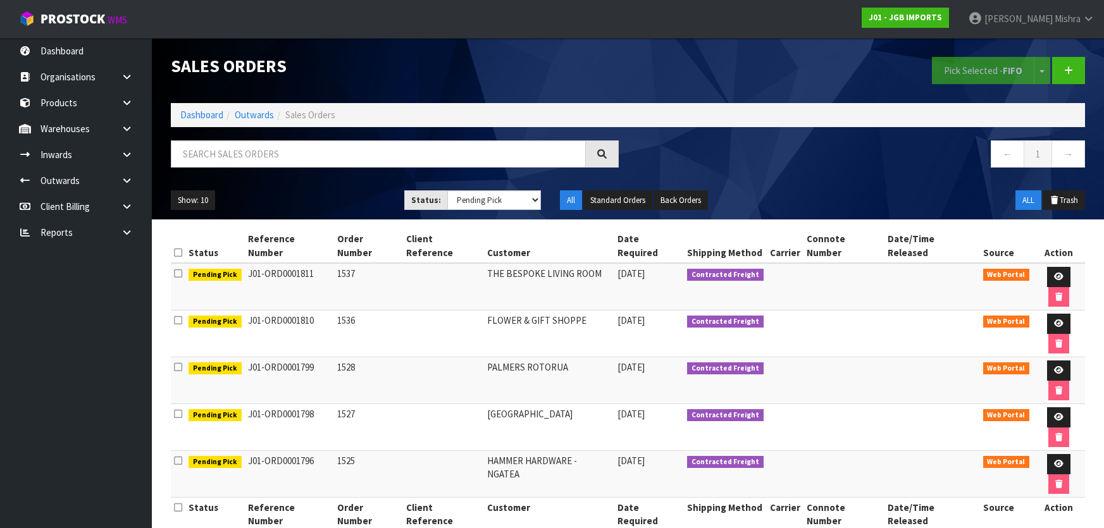
select select "string:3"
